Goal: Transaction & Acquisition: Book appointment/travel/reservation

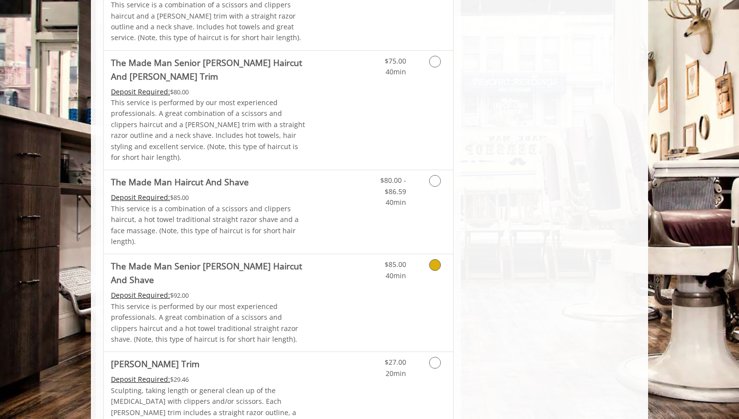
scroll to position [911, 0]
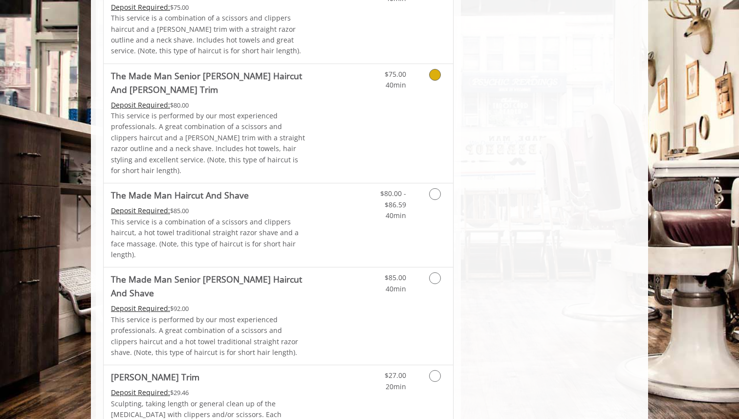
click at [360, 64] on div "$75.00 40min" at bounding box center [385, 77] width 55 height 27
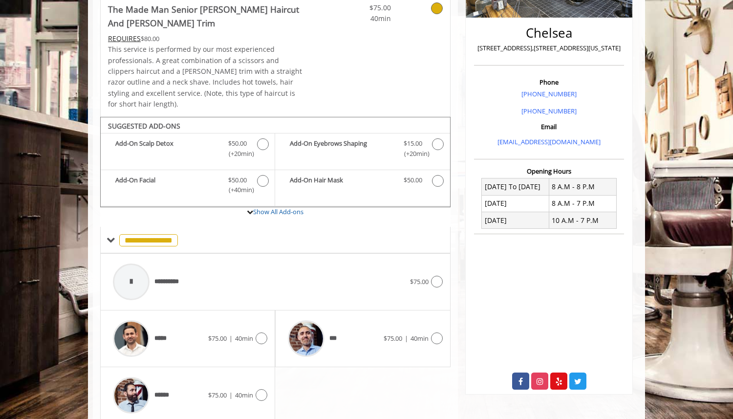
scroll to position [244, 0]
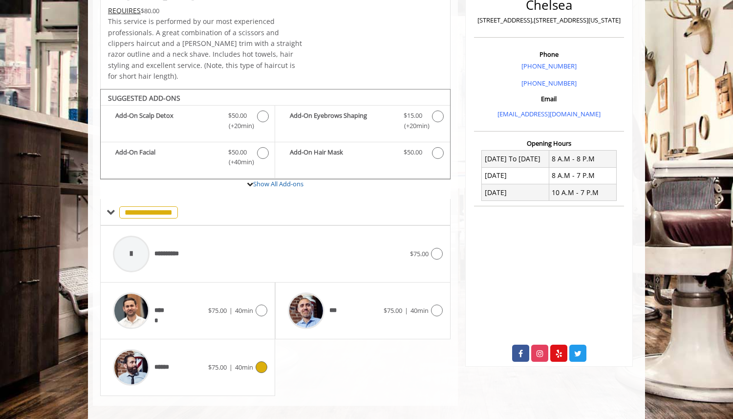
click at [259, 361] on icon at bounding box center [262, 367] width 12 height 12
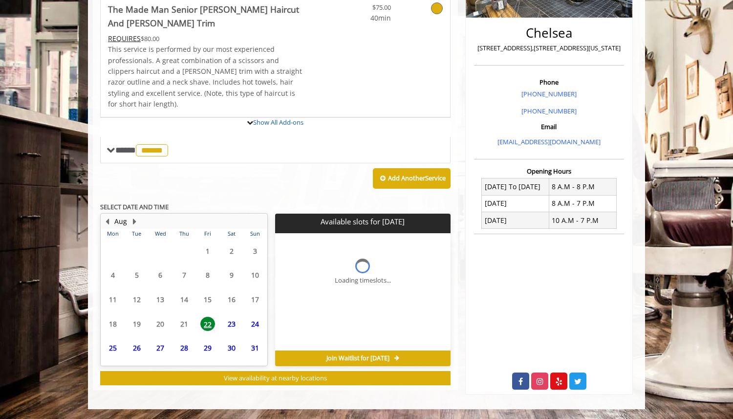
scroll to position [290, 0]
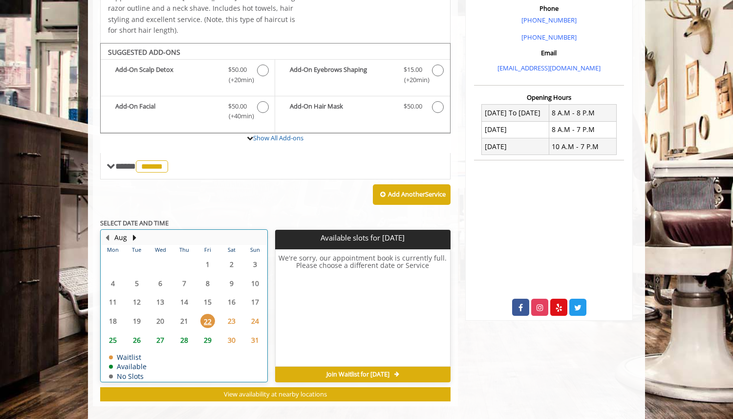
click at [186, 310] on table "Mon Tue Wed Thu Fri Sat Sun 28 29 30 31 1 2 3 4 5 6 7 8 9 10 11 12 13 14 15 16 …" at bounding box center [184, 313] width 166 height 136
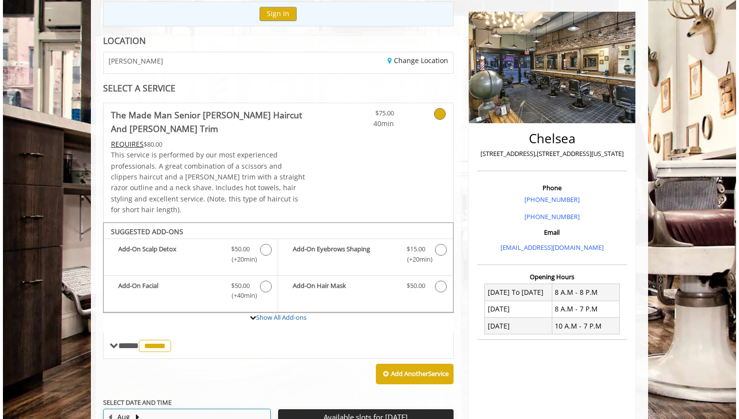
scroll to position [0, 0]
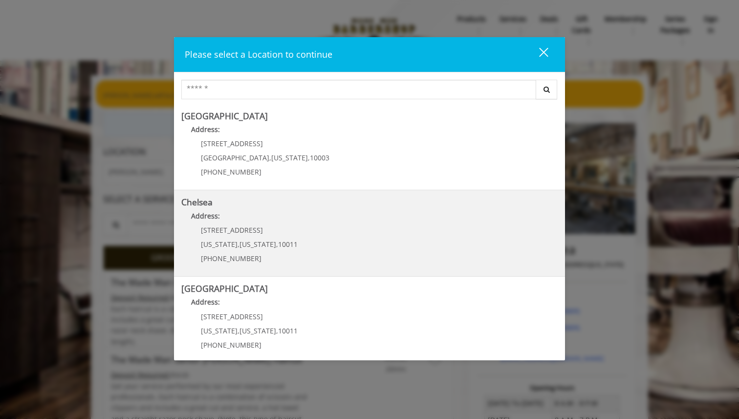
click at [254, 223] on p "Address:" at bounding box center [369, 219] width 376 height 16
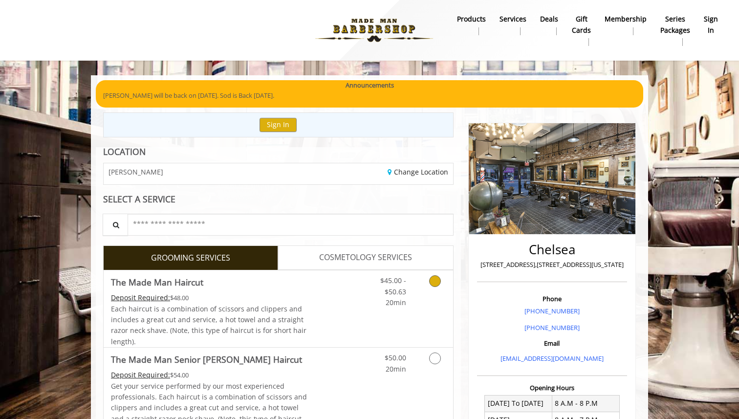
scroll to position [47, 0]
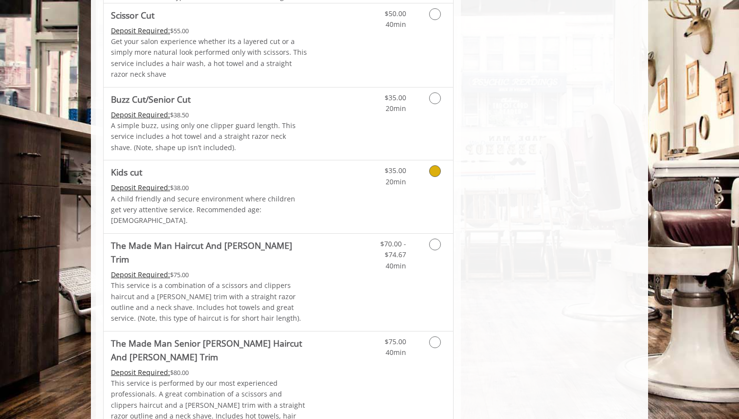
scroll to position [655, 0]
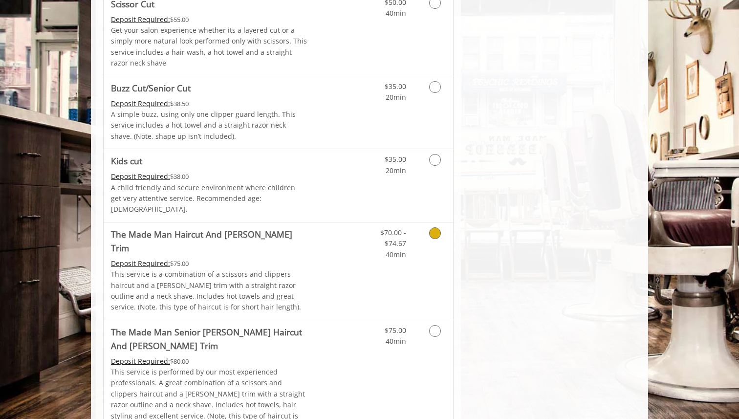
click at [341, 267] on link "Discounted Price" at bounding box center [337, 270] width 58 height 97
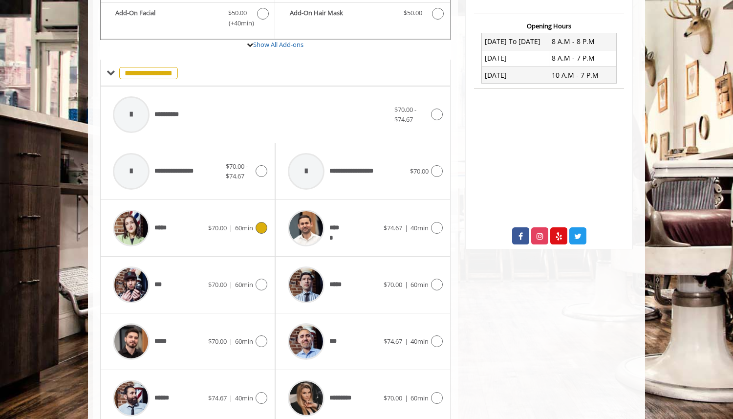
scroll to position [390, 0]
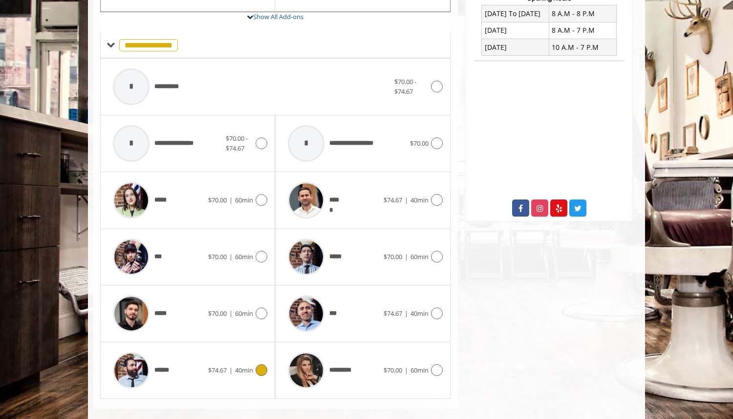
click at [253, 365] on span "$74.67 | 40min" at bounding box center [230, 370] width 45 height 10
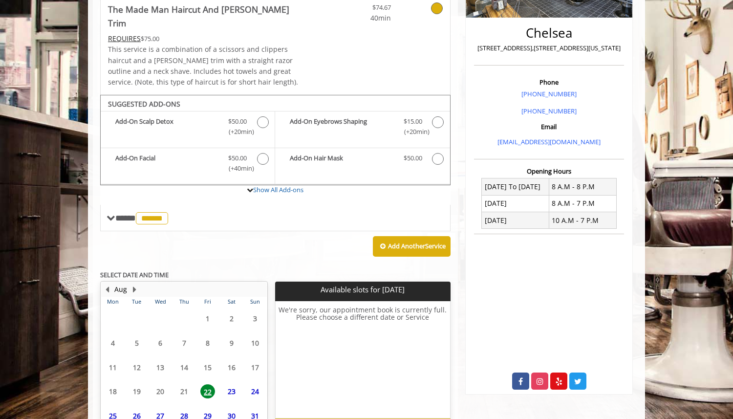
scroll to position [266, 0]
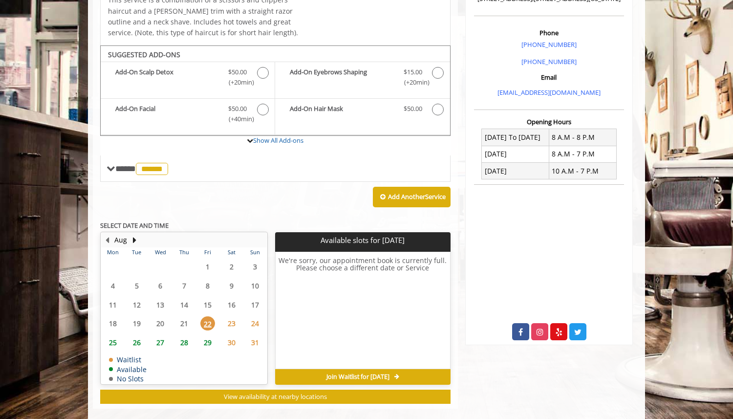
click at [232, 316] on span "23" at bounding box center [231, 323] width 15 height 14
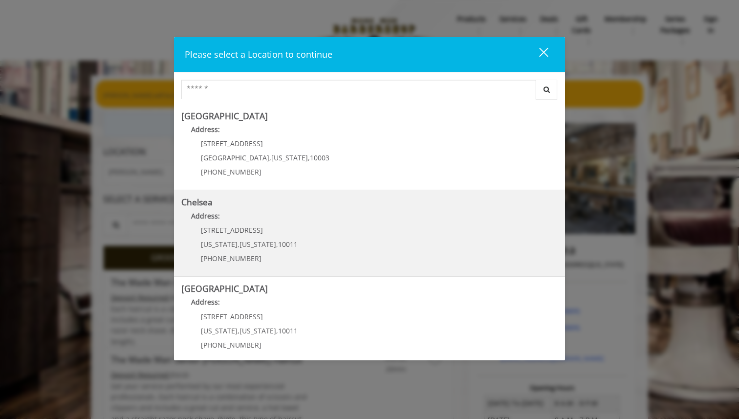
click at [287, 217] on p "Address:" at bounding box center [369, 219] width 376 height 16
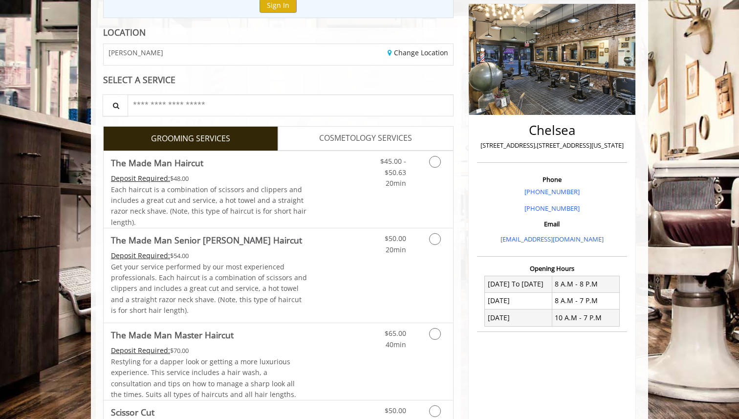
scroll to position [359, 0]
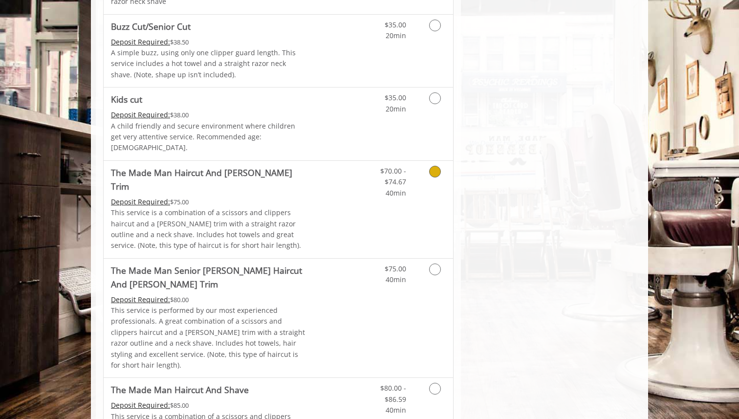
scroll to position [724, 0]
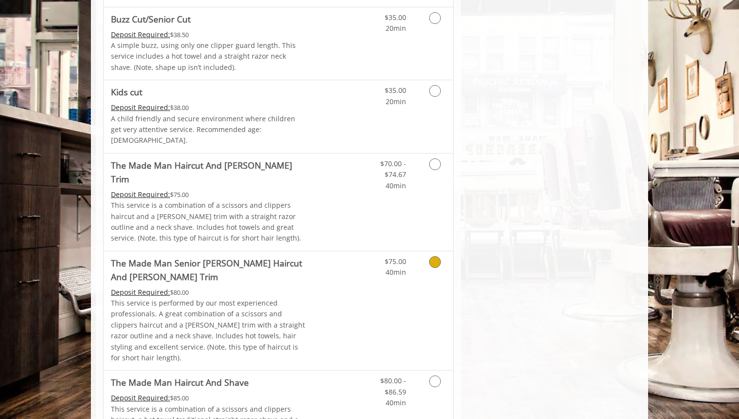
click at [329, 251] on link "Discounted Price" at bounding box center [337, 310] width 58 height 119
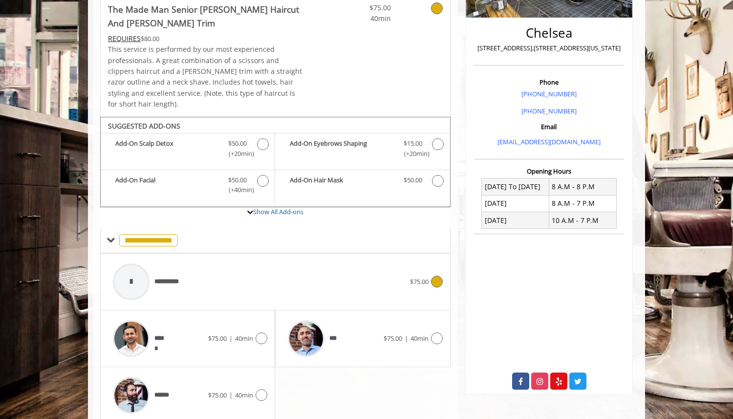
scroll to position [244, 0]
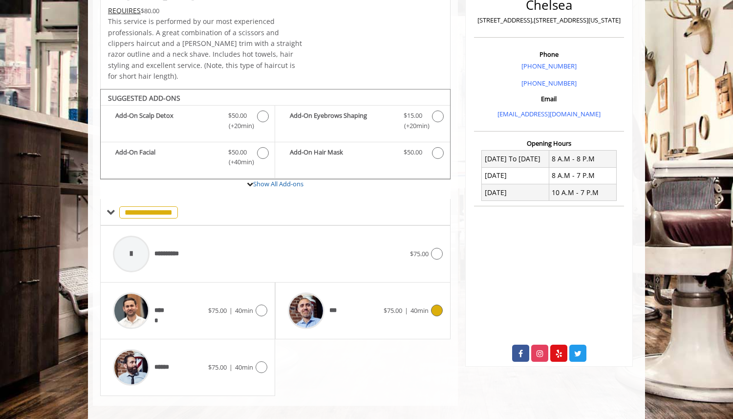
click at [365, 287] on div "***" at bounding box center [333, 310] width 100 height 46
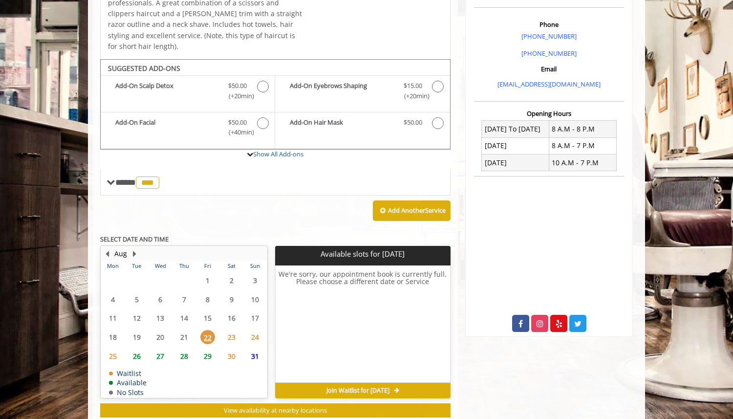
scroll to position [290, 0]
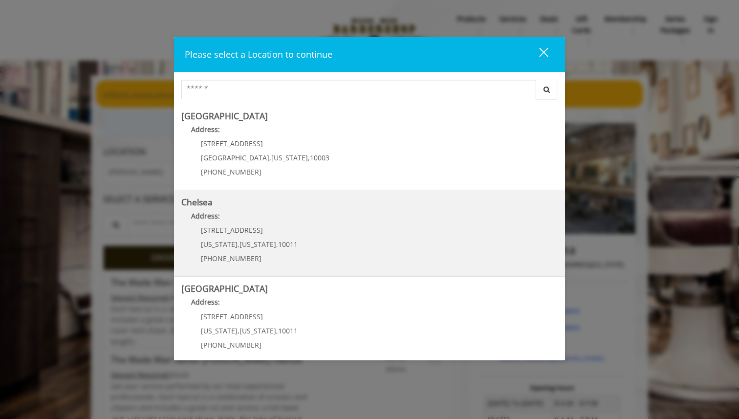
click at [260, 223] on p "Address:" at bounding box center [369, 219] width 376 height 16
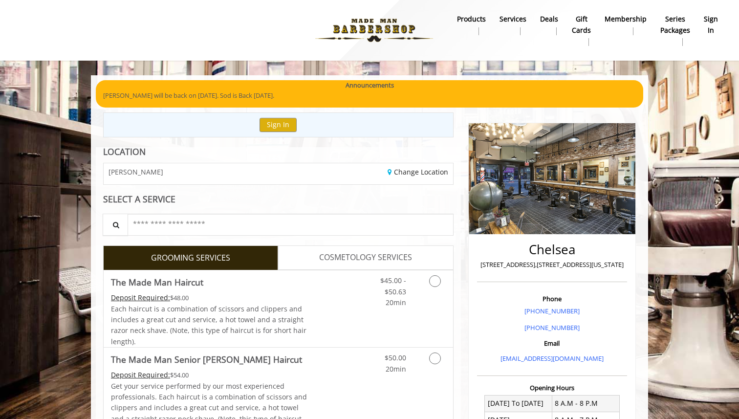
scroll to position [556, 0]
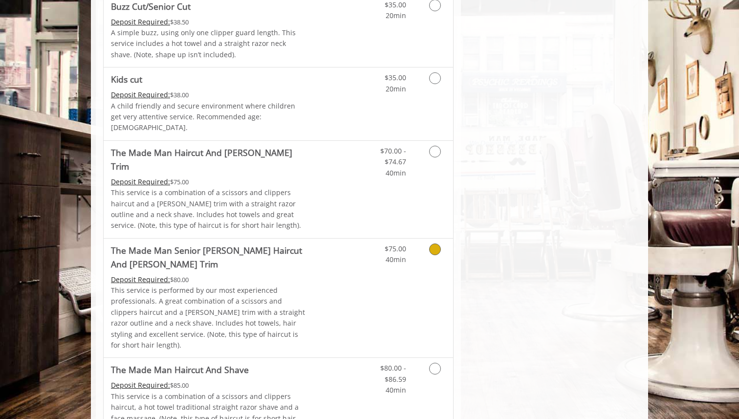
click at [260, 243] on Trim "The Made Man Senior [PERSON_NAME] Haircut And [PERSON_NAME] Trim" at bounding box center [209, 256] width 197 height 27
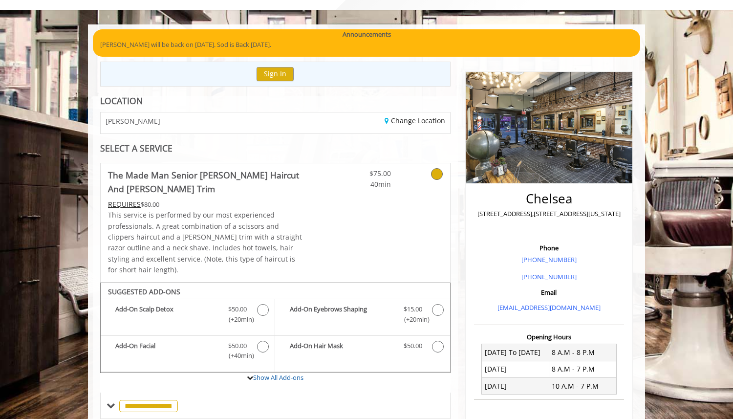
scroll to position [53, 0]
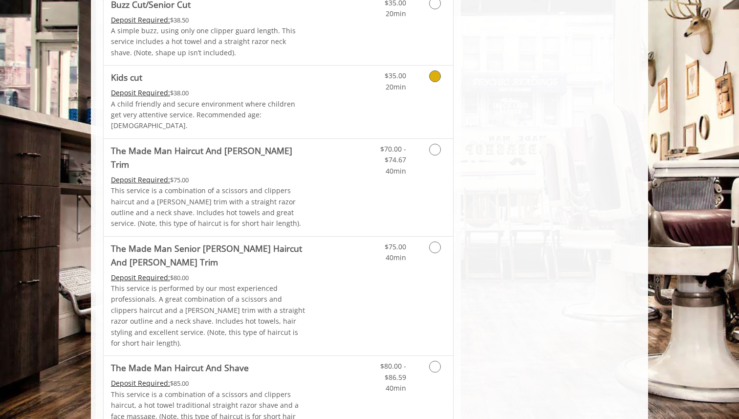
scroll to position [741, 0]
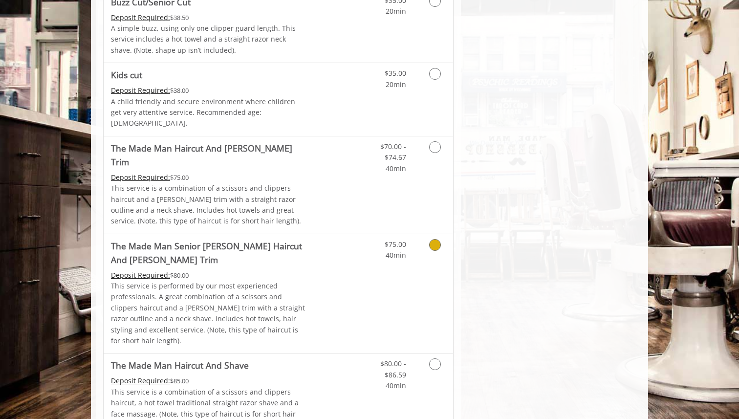
click at [266, 239] on Trim "The Made Man Senior [PERSON_NAME] Haircut And [PERSON_NAME] Trim" at bounding box center [209, 252] width 197 height 27
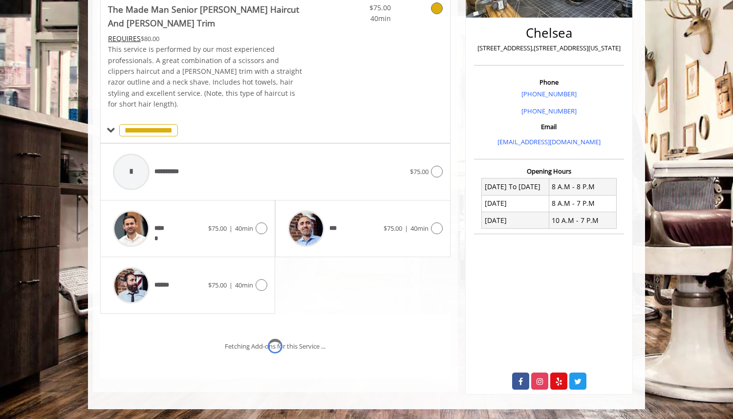
scroll to position [244, 0]
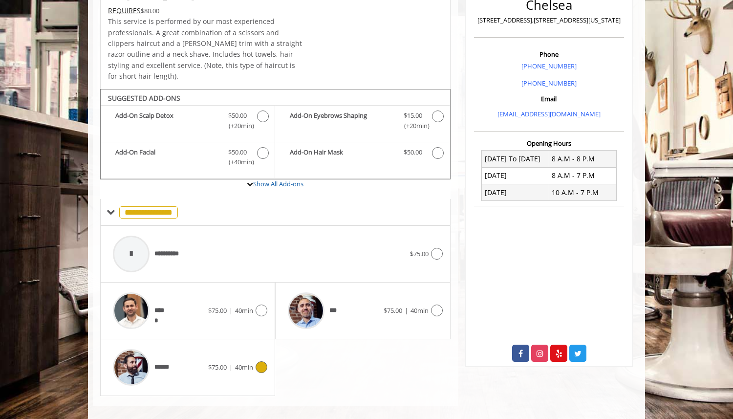
click at [249, 347] on div "****** $75.00 | 40min" at bounding box center [187, 367] width 159 height 46
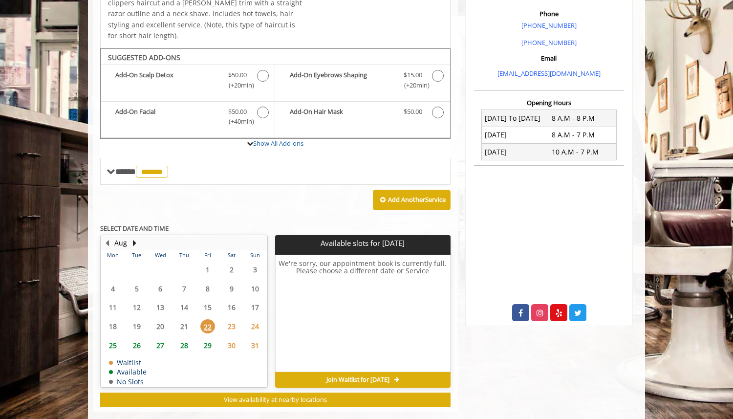
scroll to position [290, 0]
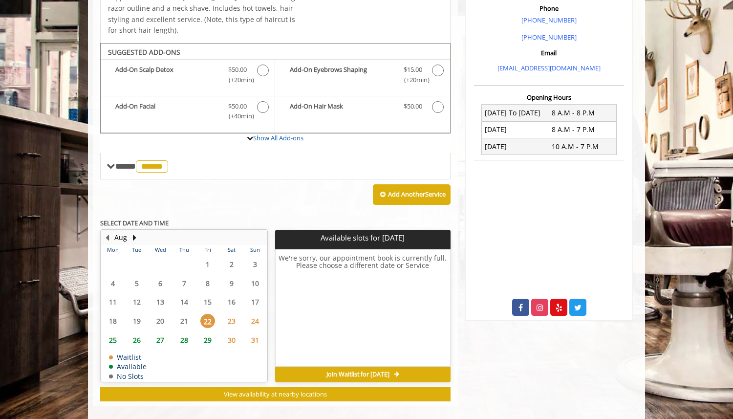
click at [232, 314] on span "23" at bounding box center [231, 321] width 15 height 14
click at [205, 314] on span "22" at bounding box center [207, 321] width 15 height 14
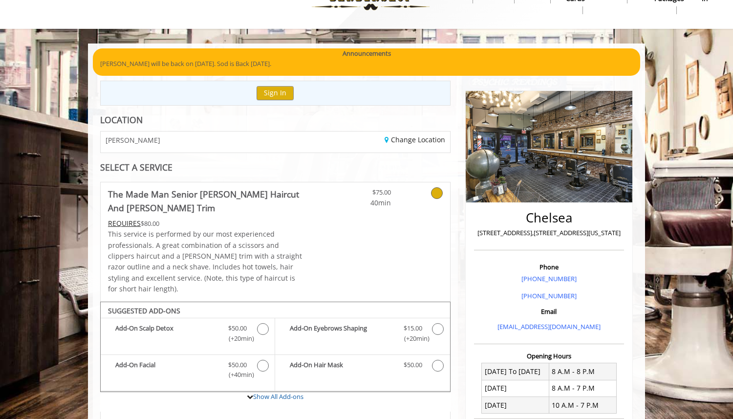
scroll to position [13, 0]
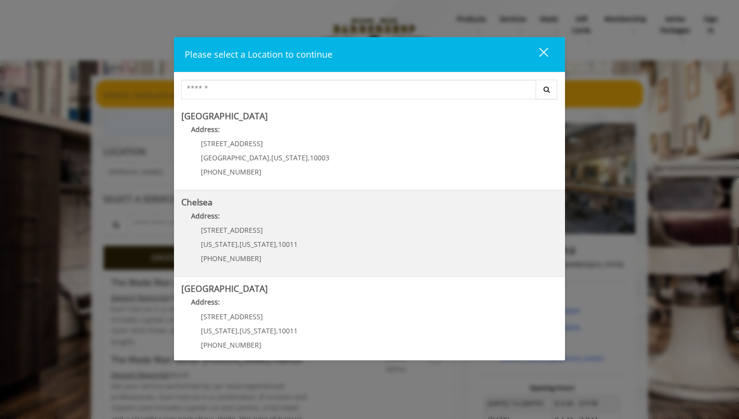
click at [261, 216] on p "Address:" at bounding box center [369, 219] width 376 height 16
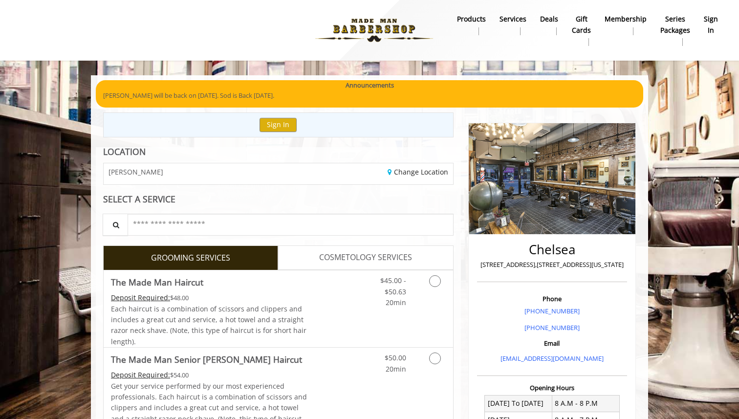
scroll to position [44, 0]
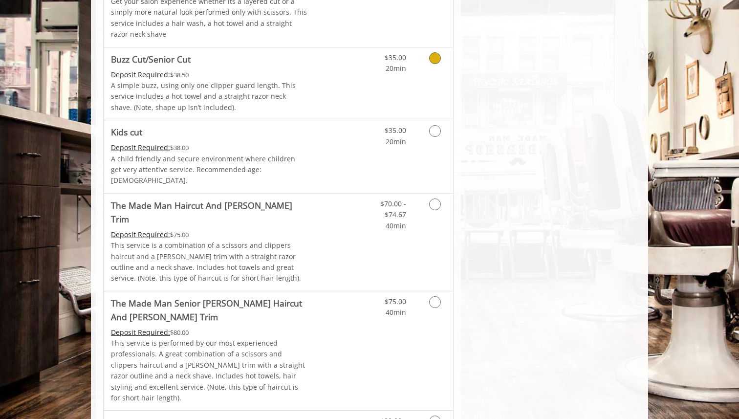
scroll to position [690, 0]
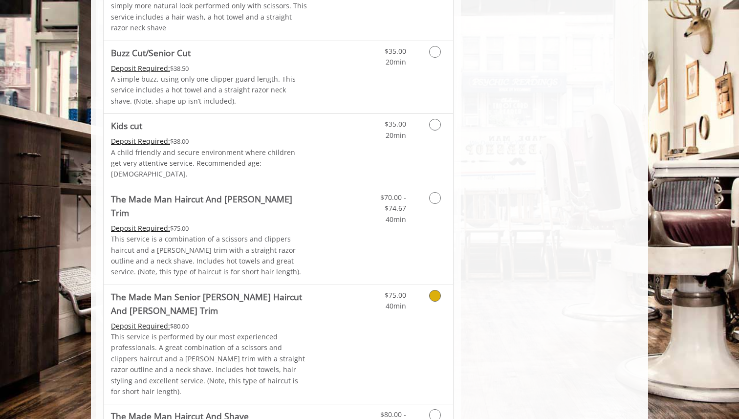
click at [349, 292] on link "Discounted Price" at bounding box center [337, 344] width 58 height 119
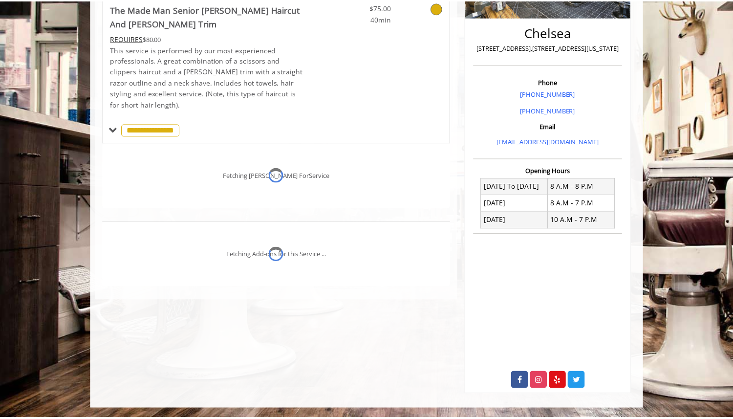
scroll to position [217, 0]
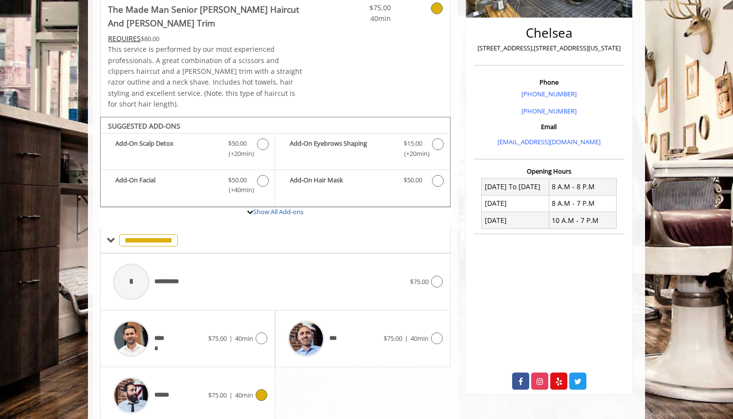
click at [255, 393] on div "****** $75.00 | 40min" at bounding box center [187, 395] width 159 height 46
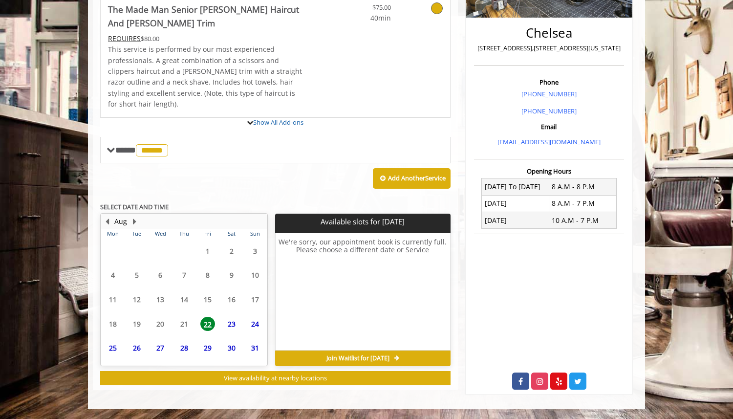
scroll to position [290, 0]
